Goal: Find specific page/section: Find specific page/section

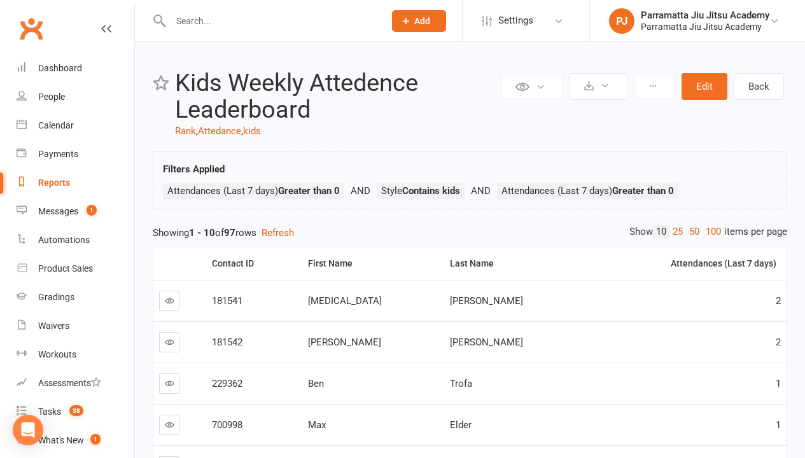
click at [710, 232] on link "100" at bounding box center [713, 231] width 22 height 13
click at [0, 0] on div "Loading" at bounding box center [0, 0] width 0 height 0
